Goal: Task Accomplishment & Management: Use online tool/utility

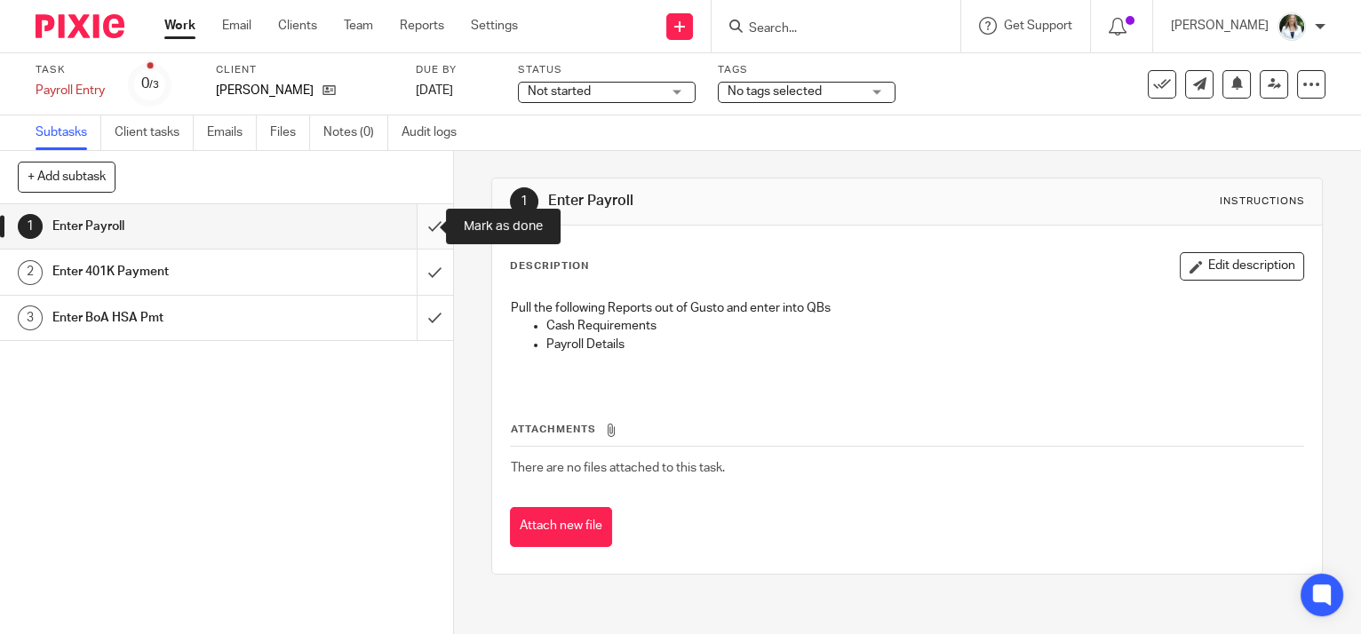
click at [414, 220] on input "submit" at bounding box center [226, 226] width 453 height 44
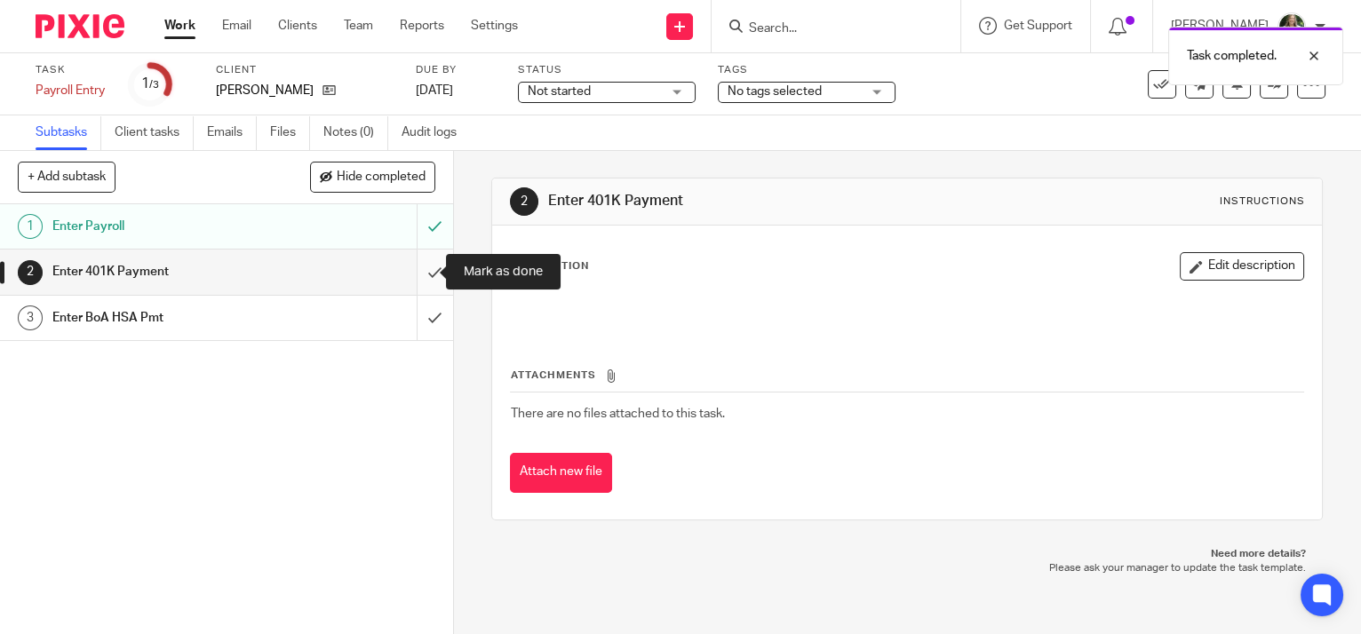
click at [423, 269] on input "submit" at bounding box center [226, 272] width 453 height 44
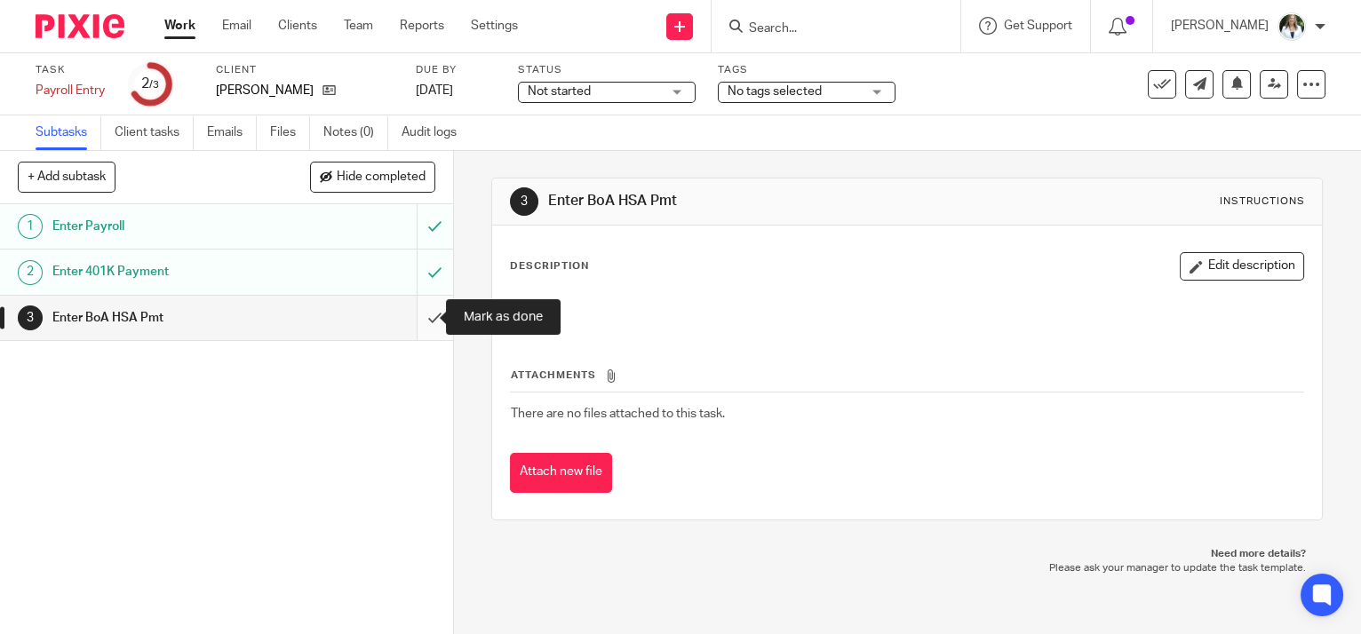
click at [419, 332] on input "submit" at bounding box center [226, 318] width 453 height 44
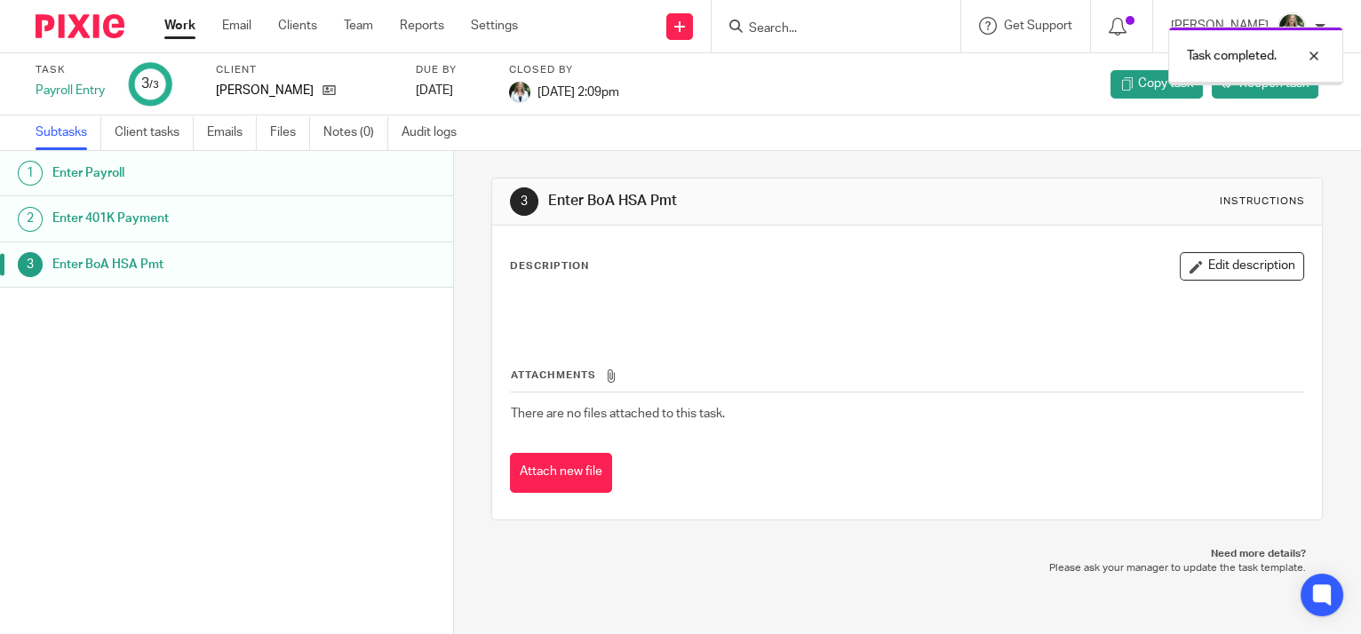
click at [178, 31] on link "Work" at bounding box center [179, 26] width 31 height 18
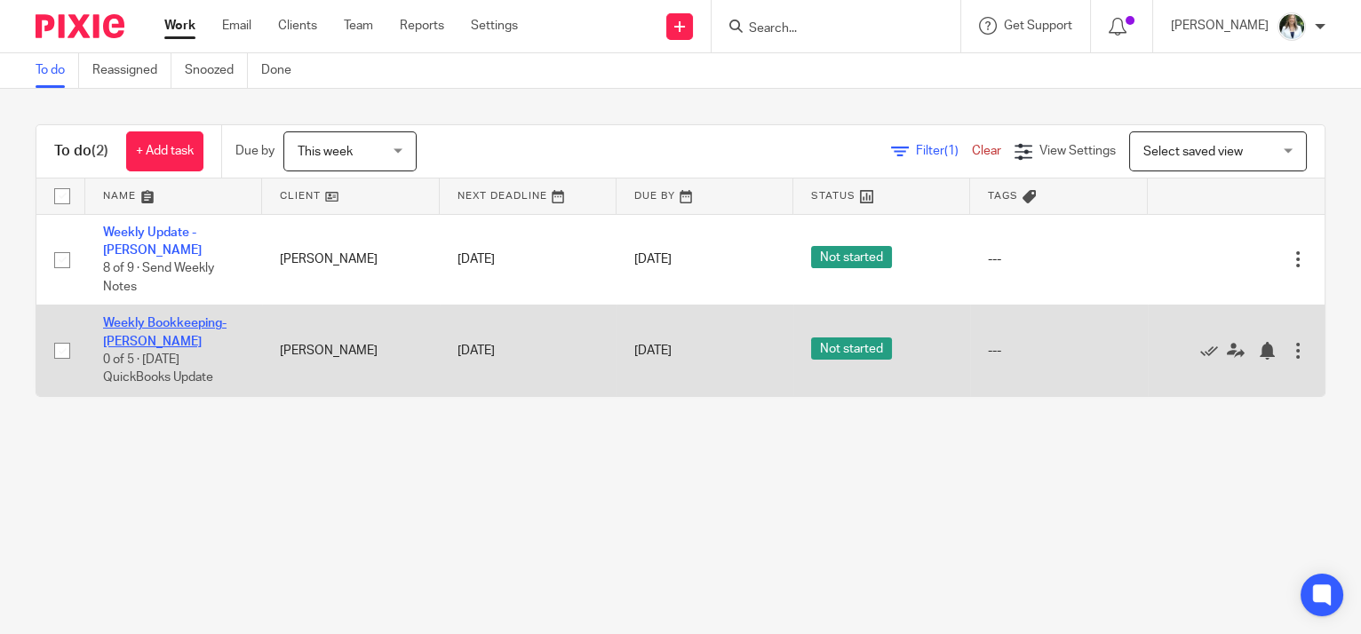
click at [189, 317] on link "Weekly Bookkeeping- [PERSON_NAME]" at bounding box center [165, 332] width 124 height 30
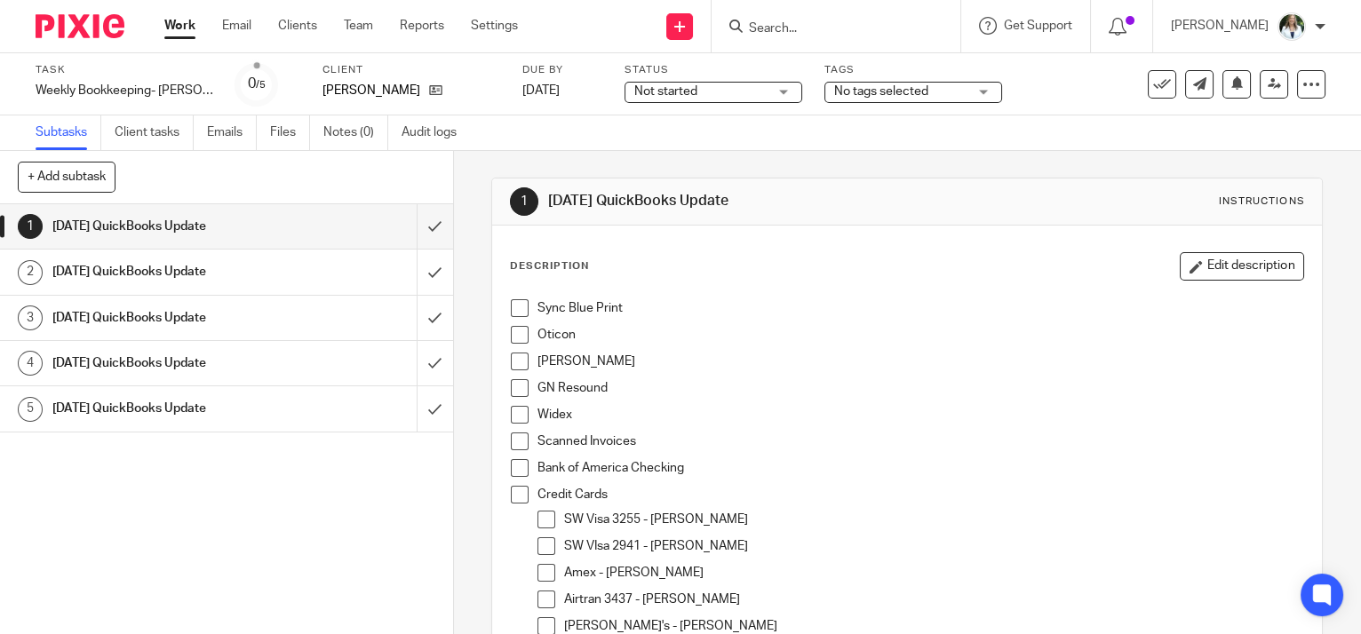
click at [503, 301] on div "Sync Blue Print Oticon [PERSON_NAME] Resound Widex Scanned Invoices Bank of Ame…" at bounding box center [907, 616] width 810 height 650
click at [511, 306] on span at bounding box center [520, 308] width 18 height 18
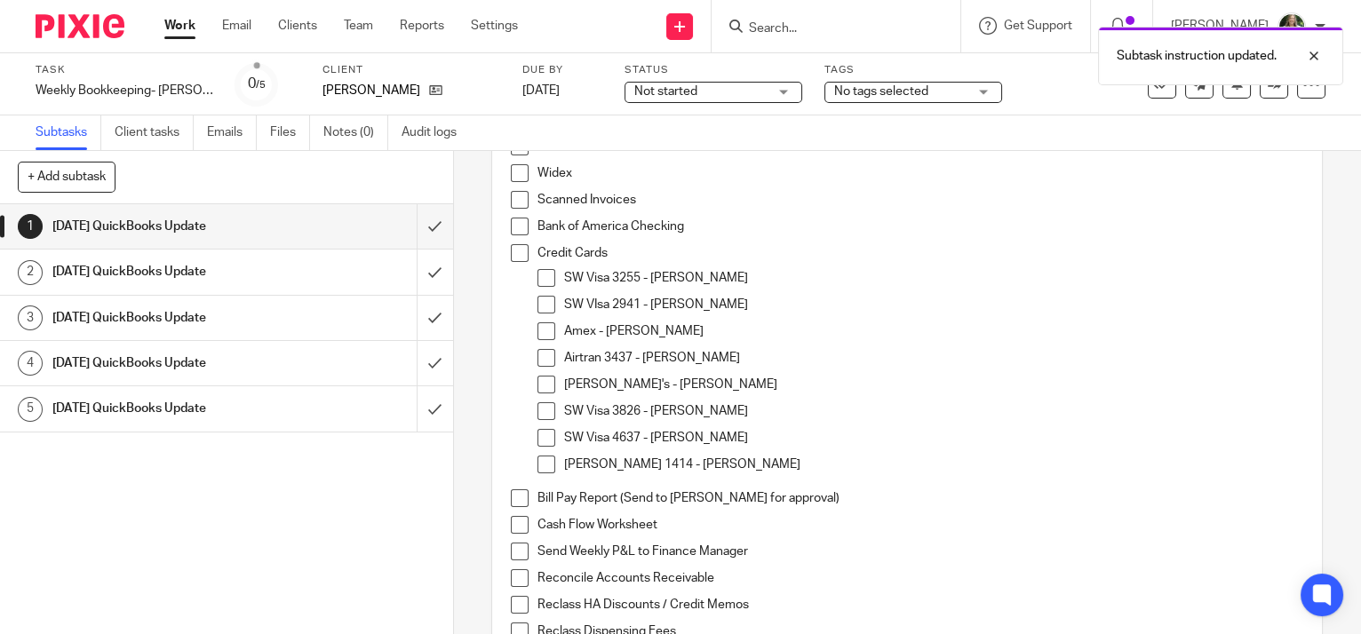
scroll to position [403, 0]
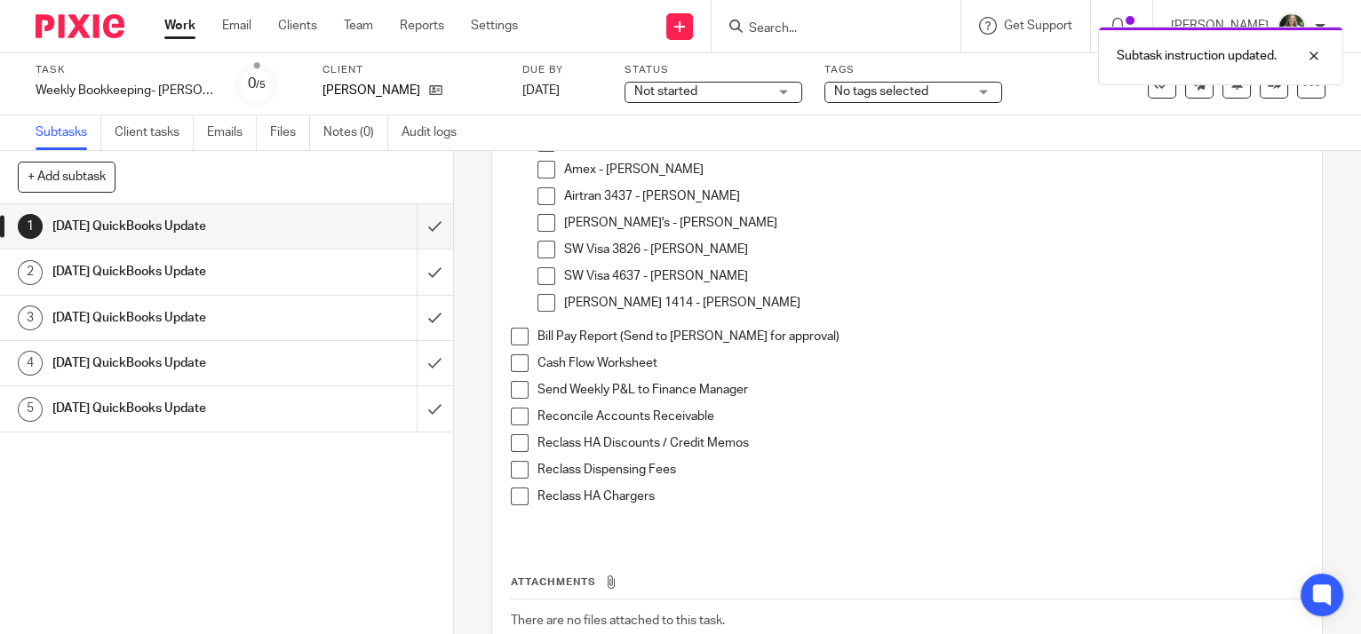
click at [521, 420] on span at bounding box center [520, 417] width 18 height 18
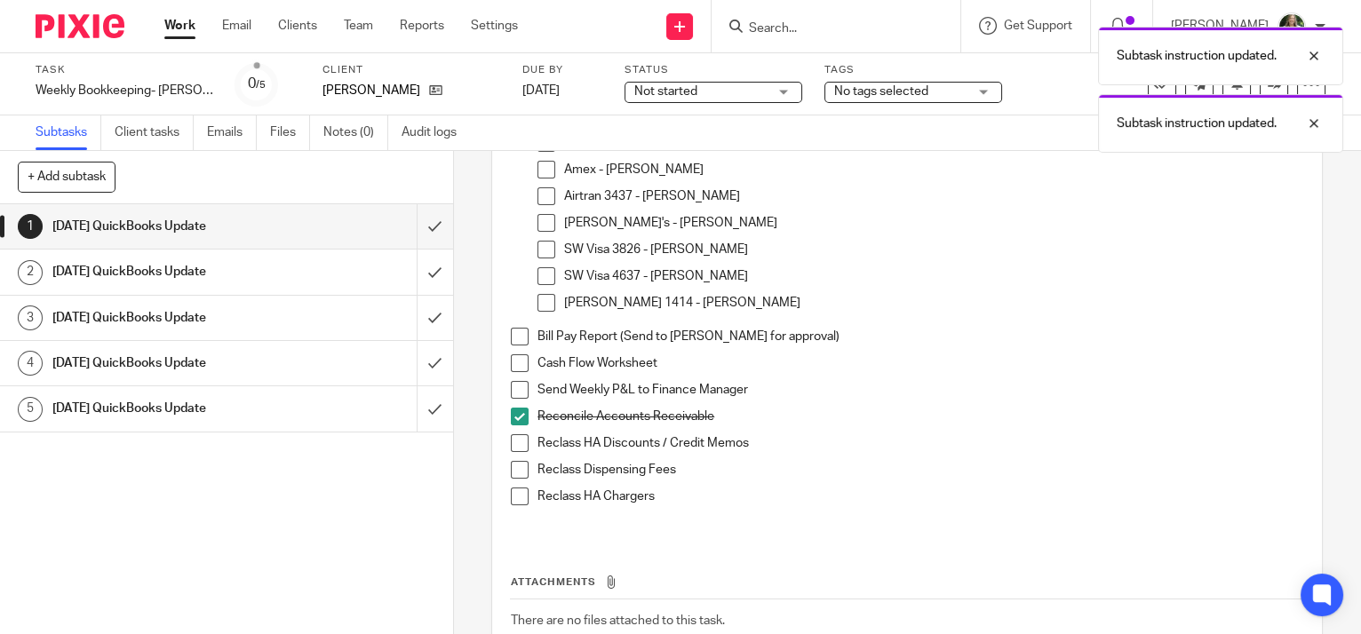
scroll to position [0, 0]
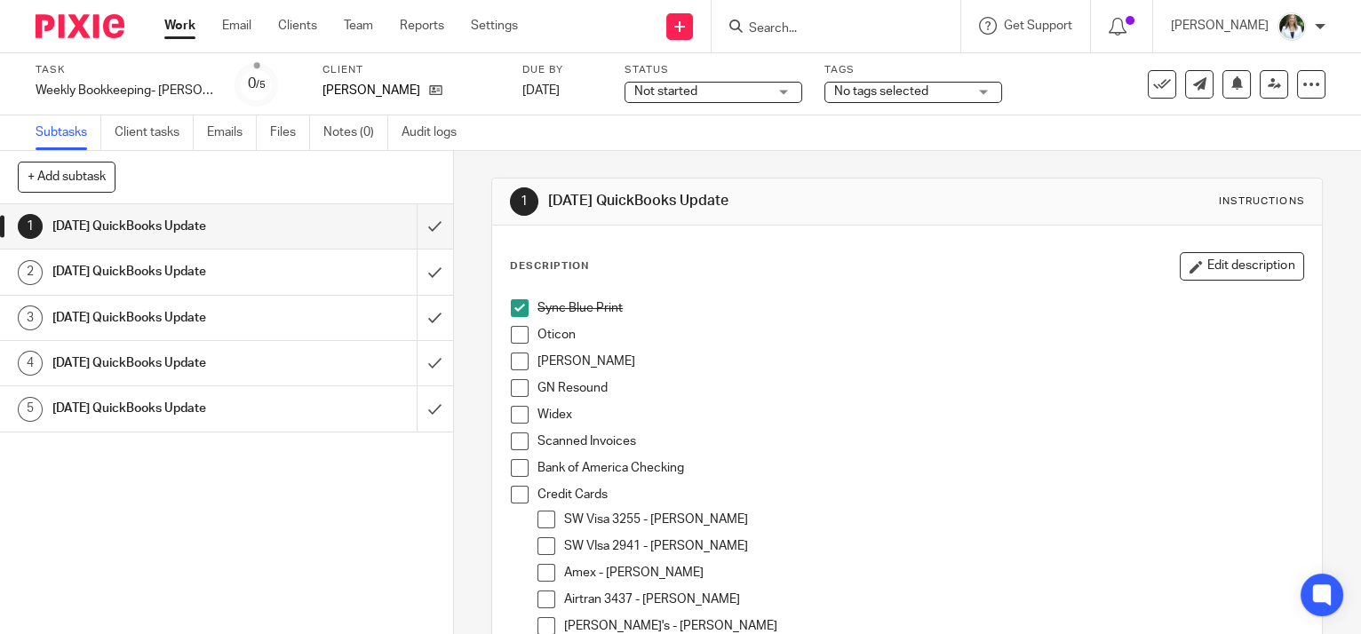
click at [511, 332] on span at bounding box center [520, 335] width 18 height 18
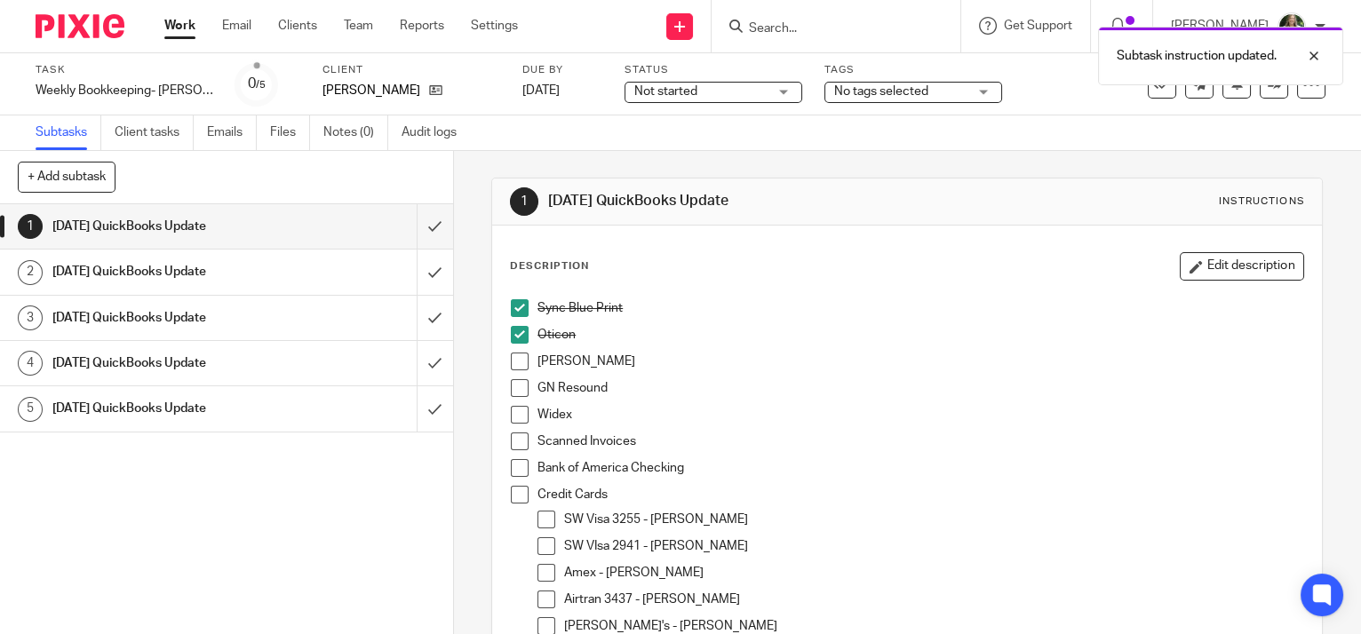
click at [523, 360] on span at bounding box center [520, 362] width 18 height 18
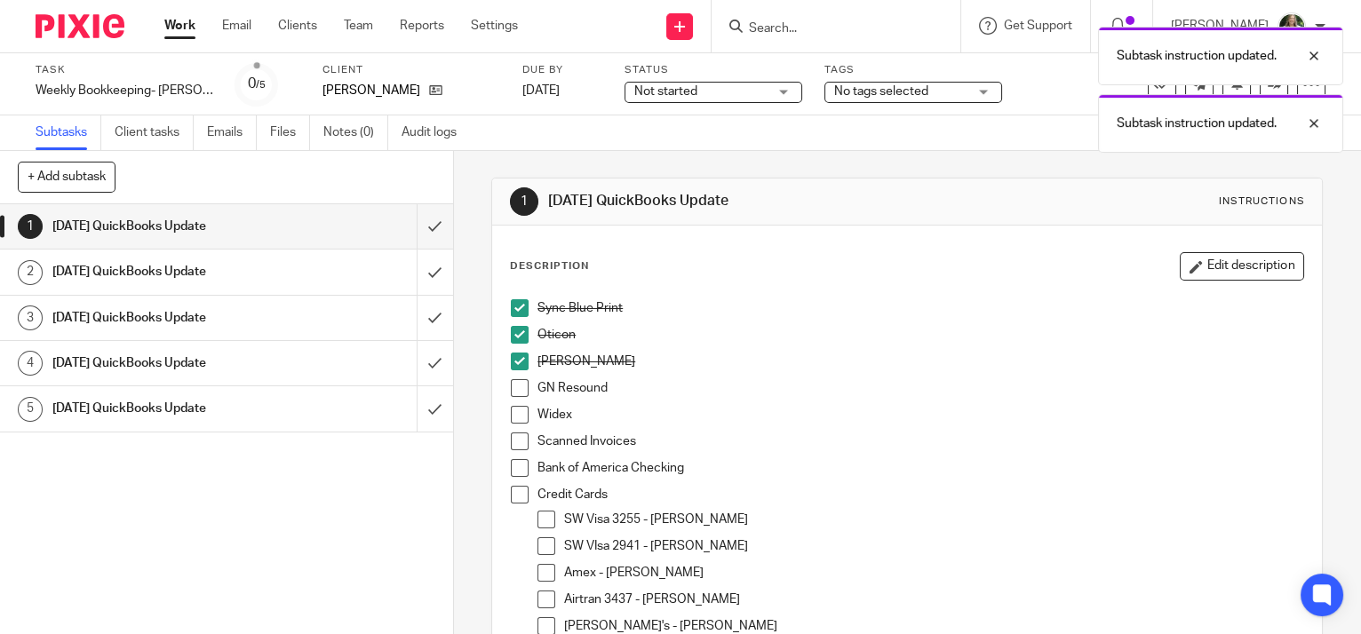
click at [511, 387] on span at bounding box center [520, 388] width 18 height 18
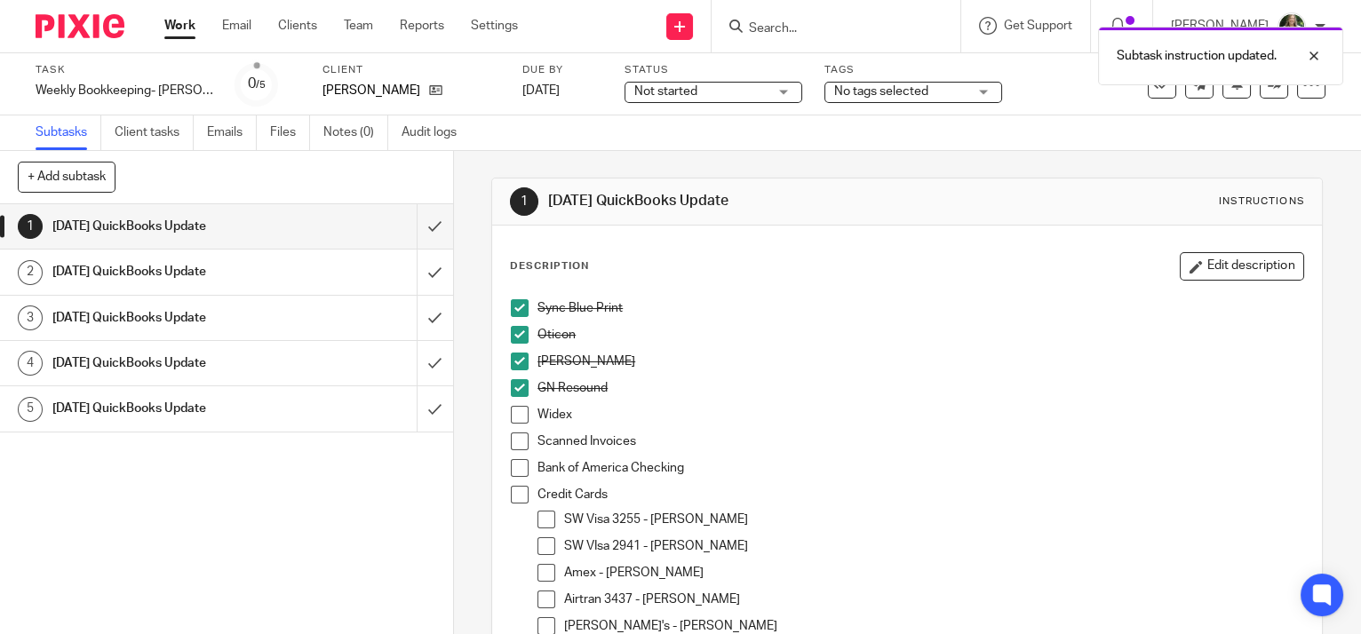
click at [517, 416] on span at bounding box center [520, 415] width 18 height 18
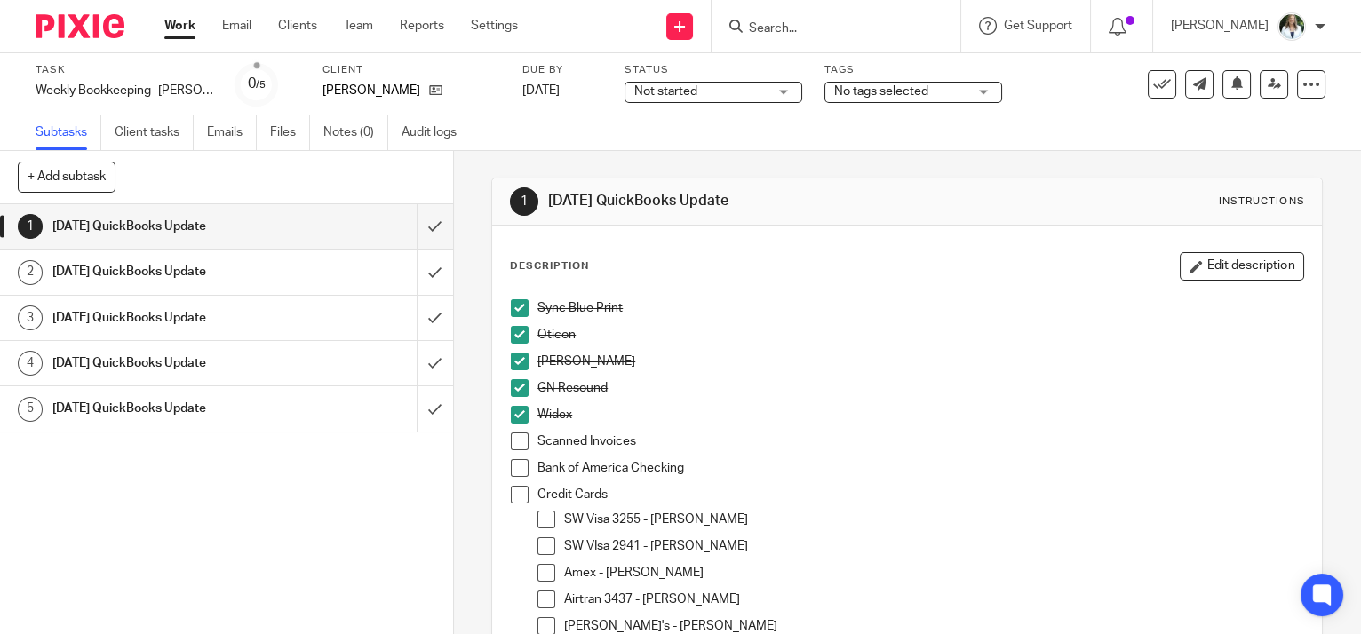
click at [511, 441] on span at bounding box center [520, 442] width 18 height 18
